Goal: Information Seeking & Learning: Learn about a topic

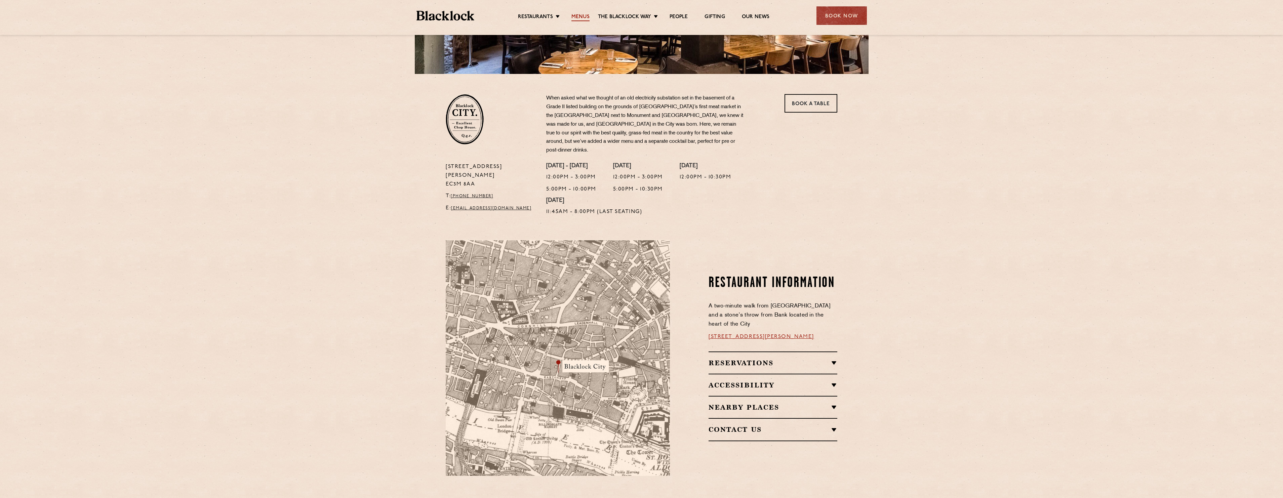
click at [584, 14] on link "Menus" at bounding box center [580, 17] width 18 height 7
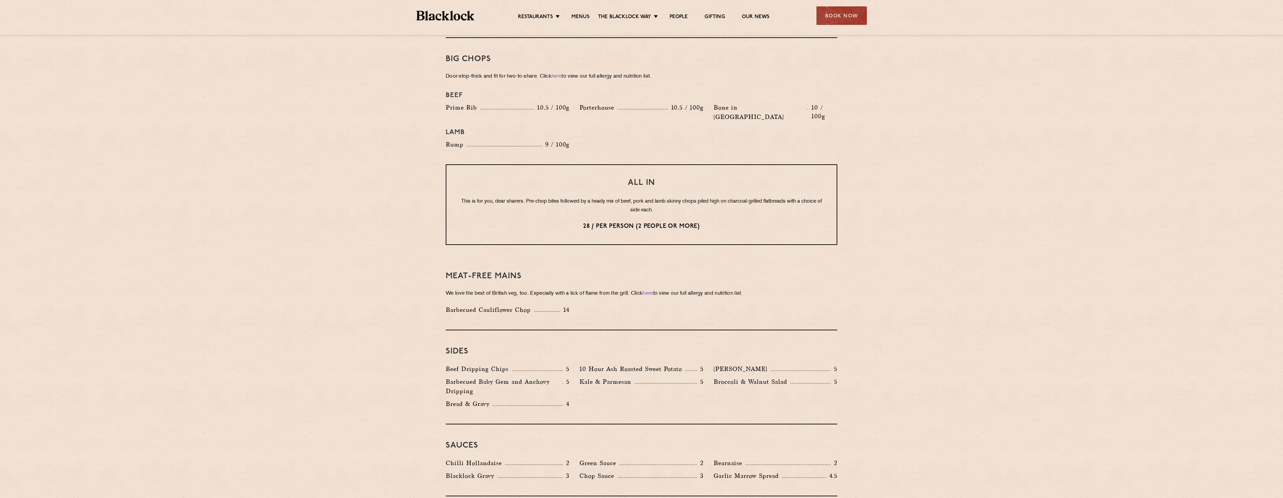
scroll to position [739, 0]
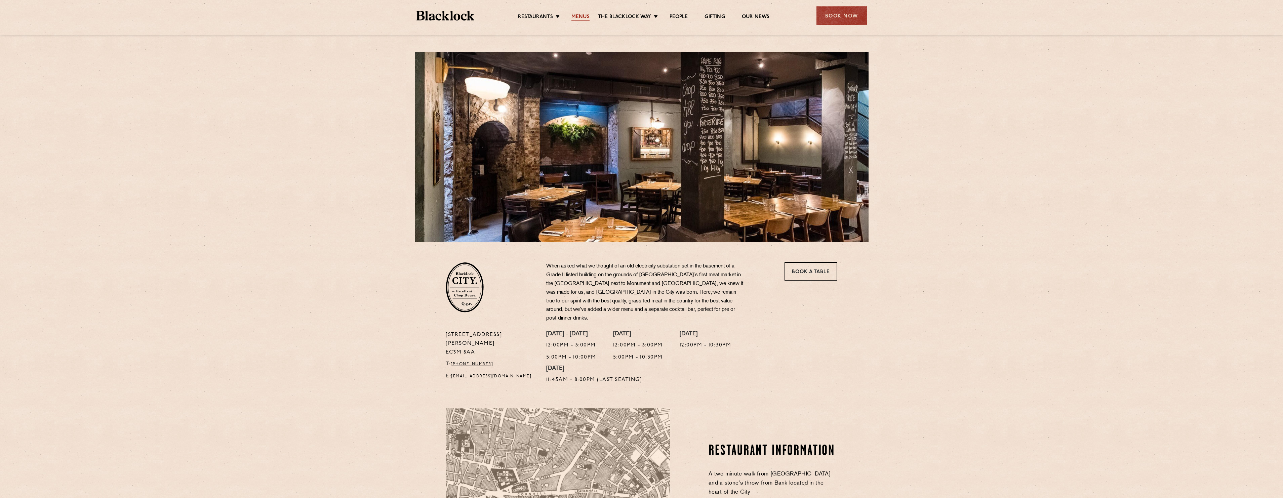
click at [583, 16] on link "Menus" at bounding box center [580, 17] width 18 height 7
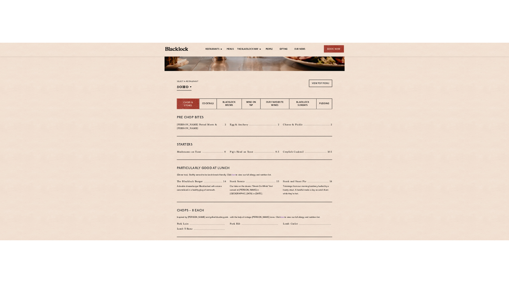
scroll to position [168, 0]
